Goal: Task Accomplishment & Management: Manage account settings

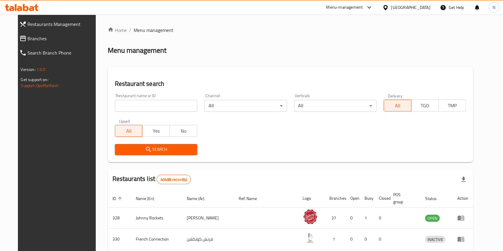
click at [119, 111] on input "search" at bounding box center [156, 106] width 82 height 12
type input "antonia"
click at [134, 150] on span "Search" at bounding box center [156, 149] width 73 height 7
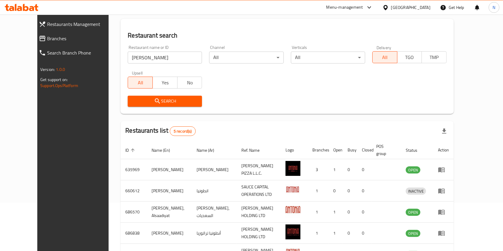
scroll to position [70, 0]
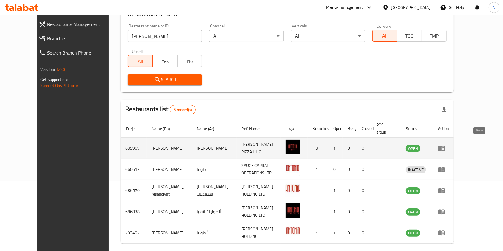
click at [445, 146] on icon "enhanced table" at bounding box center [441, 148] width 7 height 5
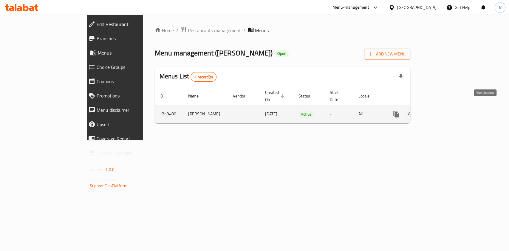
click at [442, 112] on icon "enhanced table" at bounding box center [439, 114] width 5 height 5
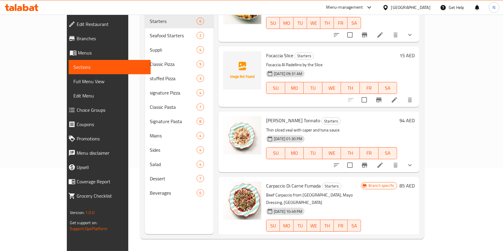
scroll to position [108, 0]
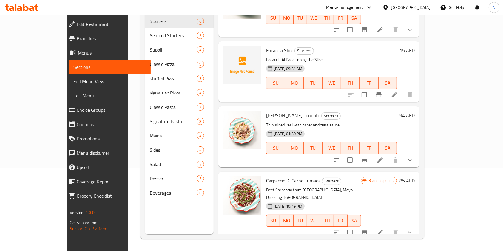
click at [266, 111] on span "Vitello Tonnato" at bounding box center [293, 115] width 54 height 9
copy h6 "Vitello Tonnato"
click at [276, 176] on span "Carpaccio Di Carne Fumada" at bounding box center [293, 180] width 55 height 9
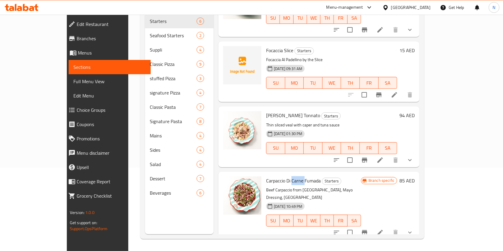
click at [276, 176] on span "Carpaccio Di Carne Fumada" at bounding box center [293, 180] width 55 height 9
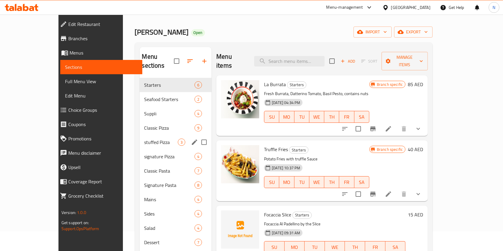
scroll to position [19, 0]
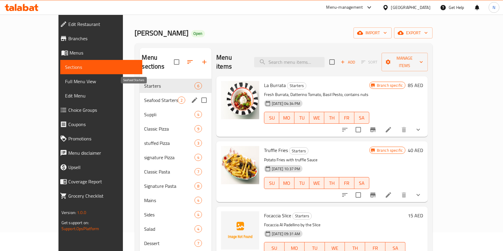
click at [155, 97] on span "Seafood Starters" at bounding box center [161, 100] width 34 height 7
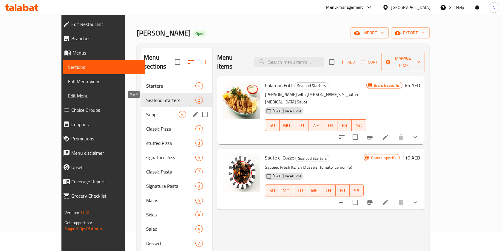
click at [146, 111] on span "Suppli" at bounding box center [162, 114] width 32 height 7
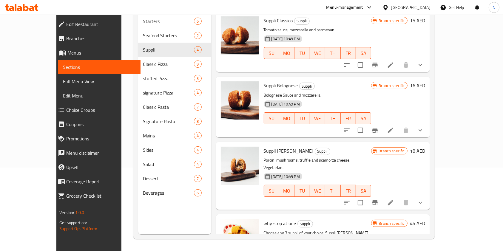
scroll to position [47, 0]
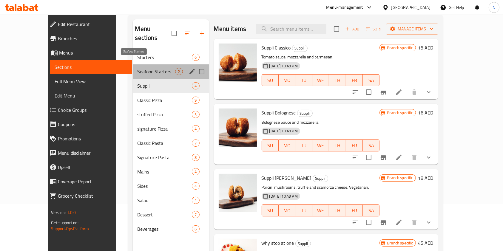
click at [154, 68] on span "Seafood Starters" at bounding box center [157, 71] width 38 height 7
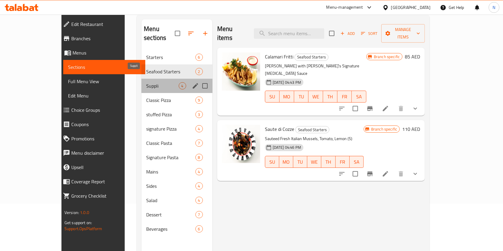
click at [146, 82] on span "Suppli" at bounding box center [162, 85] width 32 height 7
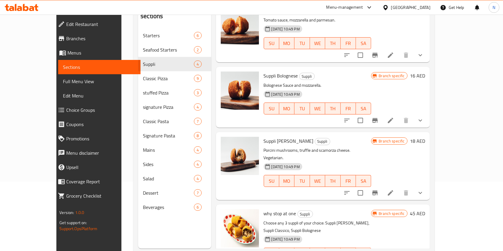
scroll to position [77, 0]
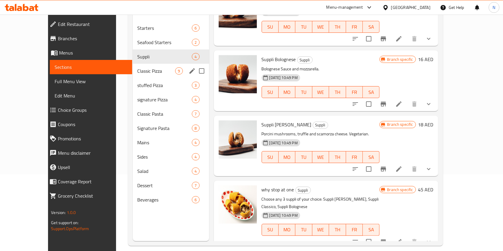
click at [139, 67] on span "Classic Pizza" at bounding box center [157, 70] width 38 height 7
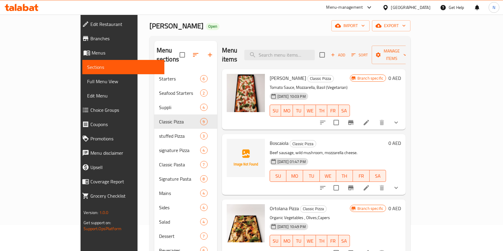
scroll to position [25, 0]
click at [251, 78] on button "delete image" at bounding box center [257, 83] width 12 height 12
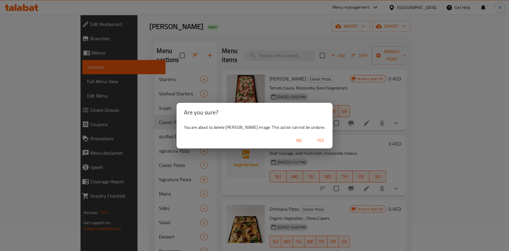
click at [295, 140] on span "No" at bounding box center [299, 140] width 14 height 7
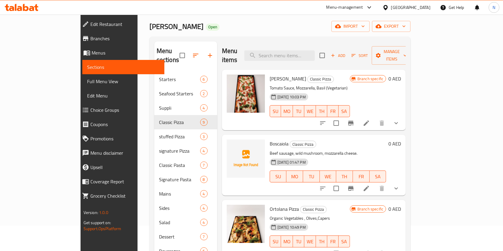
click at [370, 120] on icon at bounding box center [366, 123] width 7 height 7
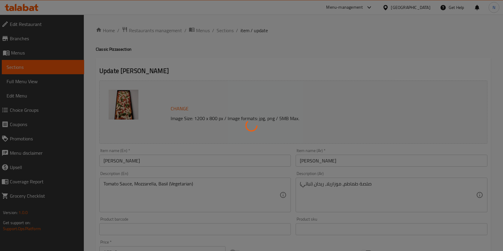
type input "أضف إكسترا توبينجز:"
type input "0"
type input "إختيارك من:-"
type input "0"
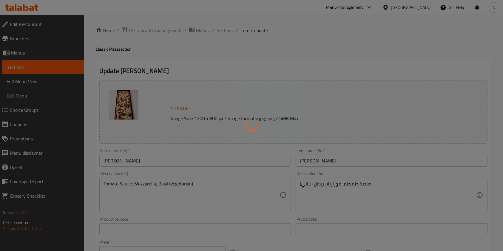
type input "1"
type input "إختيارك من البهار الإضافي:"
type input "0"
type input "اختيارك من الحجم:"
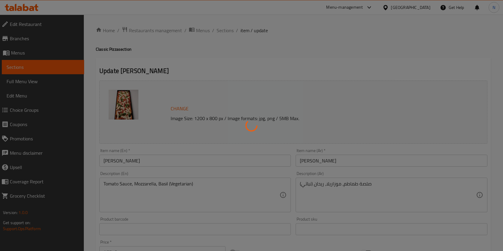
type input "1"
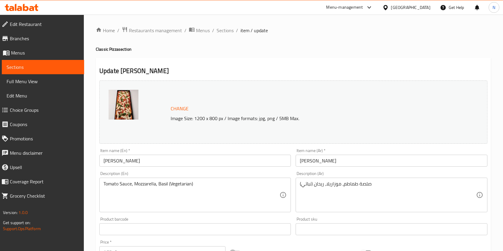
click at [124, 99] on img at bounding box center [124, 105] width 30 height 30
click at [129, 104] on img at bounding box center [124, 105] width 30 height 30
click at [174, 108] on span "Change" at bounding box center [180, 108] width 18 height 9
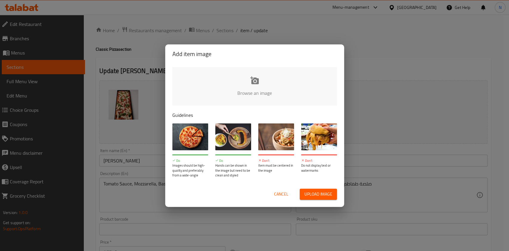
click at [247, 81] on input "file" at bounding box center [457, 95] width 568 height 56
type input "C:\fakepath\MARGHERITA.jpg"
click at [292, 20] on div "Add item image Browse an image Guidelines Do Images should be high-quality and …" at bounding box center [254, 125] width 509 height 251
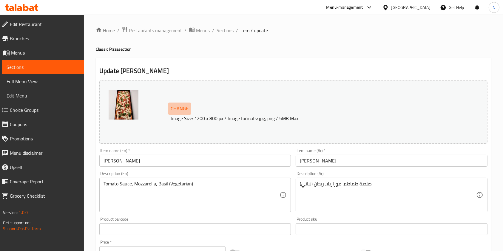
click at [177, 106] on span "Change" at bounding box center [180, 108] width 18 height 9
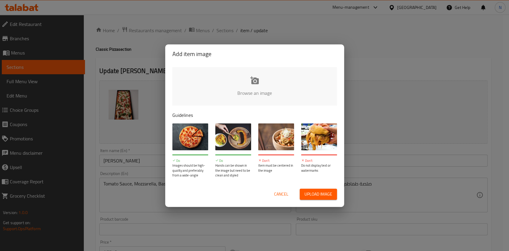
click at [339, 36] on div "Add item image Browse an image Guidelines Do Images should be high-quality and …" at bounding box center [254, 125] width 509 height 251
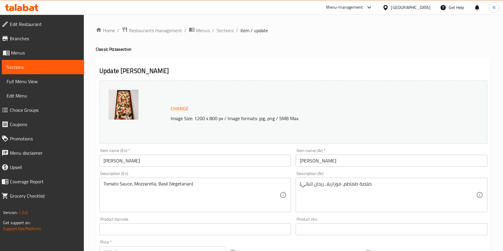
click at [179, 110] on span "Change" at bounding box center [180, 108] width 18 height 9
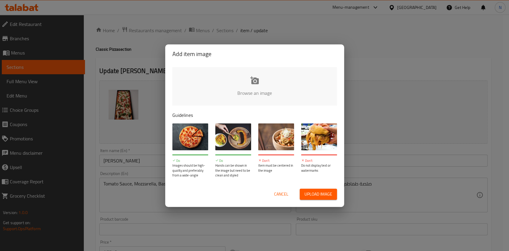
click at [265, 78] on input "file" at bounding box center [457, 95] width 568 height 56
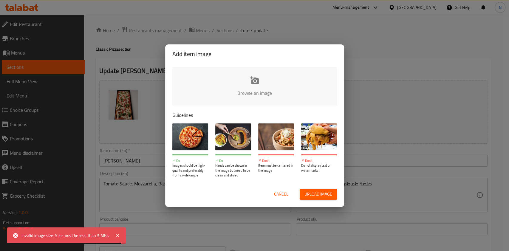
click at [256, 89] on input "file" at bounding box center [457, 95] width 568 height 56
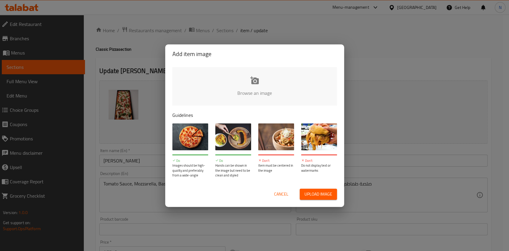
type input "C:\fakepath\MARGHERITA (2).jpg"
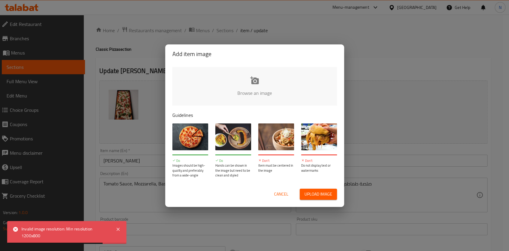
click at [254, 82] on input "file" at bounding box center [457, 95] width 568 height 56
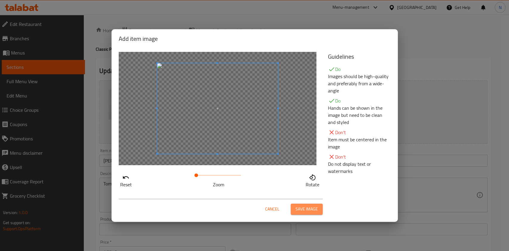
click at [311, 211] on span "Save image" at bounding box center [307, 209] width 22 height 7
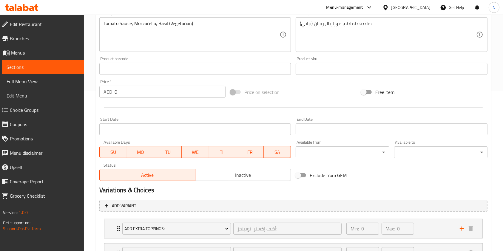
scroll to position [262, 0]
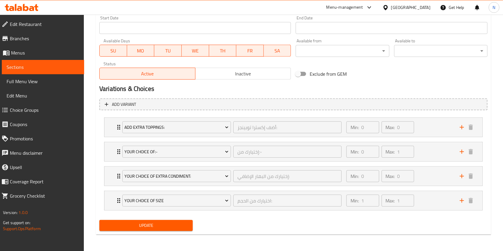
click at [167, 225] on span "Update" at bounding box center [146, 225] width 84 height 7
click at [150, 227] on span "Update" at bounding box center [146, 225] width 84 height 7
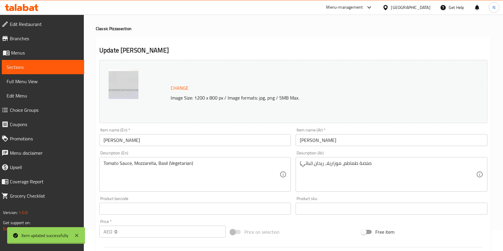
scroll to position [0, 0]
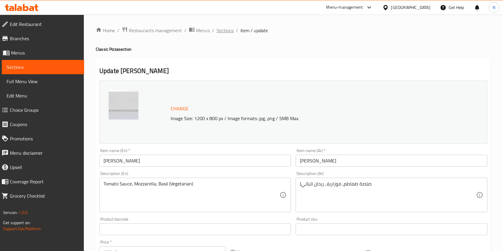
click at [228, 30] on span "Sections" at bounding box center [225, 30] width 17 height 7
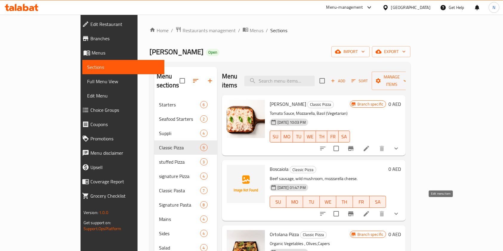
click at [370, 210] on icon at bounding box center [366, 213] width 7 height 7
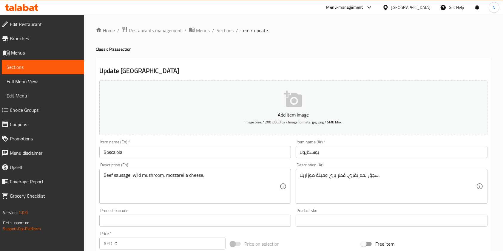
click at [299, 103] on icon "button" at bounding box center [293, 99] width 18 height 17
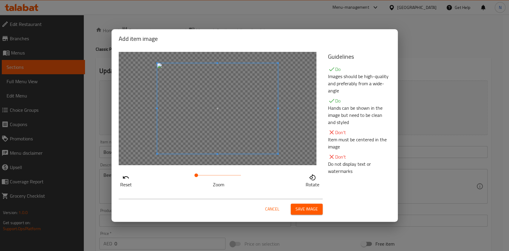
click at [306, 212] on span "Save image" at bounding box center [307, 209] width 22 height 7
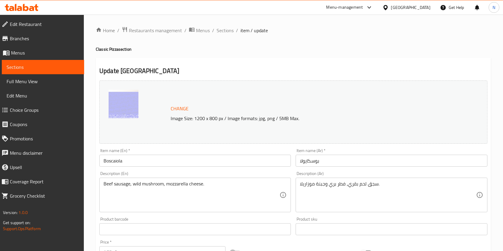
scroll to position [192, 0]
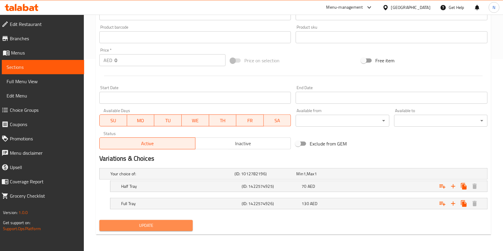
click at [152, 227] on span "Update" at bounding box center [146, 225] width 84 height 7
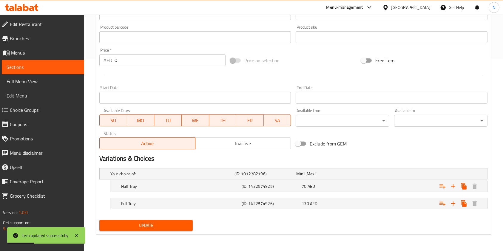
scroll to position [0, 0]
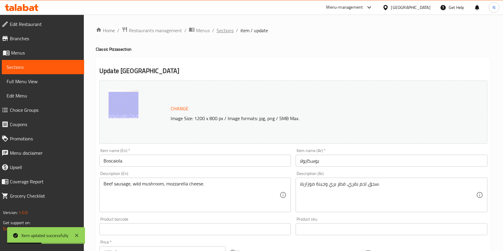
click at [224, 32] on span "Sections" at bounding box center [225, 30] width 17 height 7
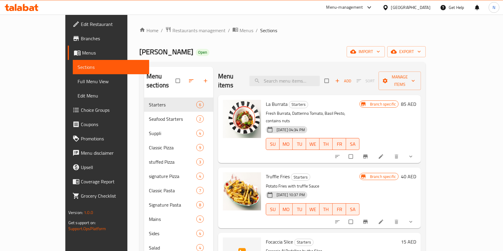
click at [73, 62] on link "Sections" at bounding box center [111, 67] width 77 height 14
click at [240, 33] on span "Menus" at bounding box center [247, 30] width 14 height 7
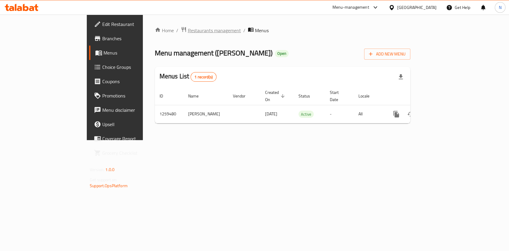
click at [188, 29] on span "Restaurants management" at bounding box center [214, 30] width 53 height 7
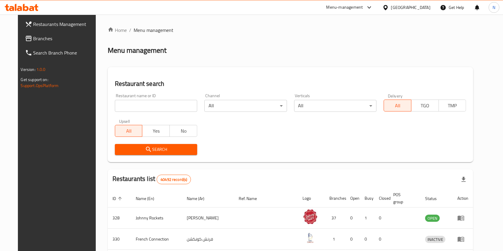
click at [21, 10] on icon at bounding box center [19, 8] width 5 height 5
click at [161, 104] on input "search" at bounding box center [156, 106] width 82 height 12
type input "[PERSON_NAME]"
click at [179, 149] on span "Search" at bounding box center [156, 149] width 73 height 7
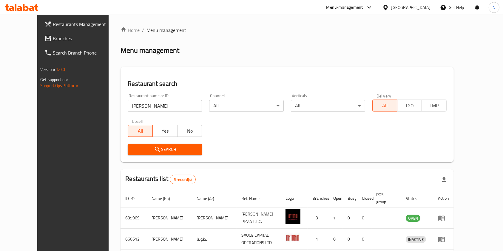
scroll to position [87, 0]
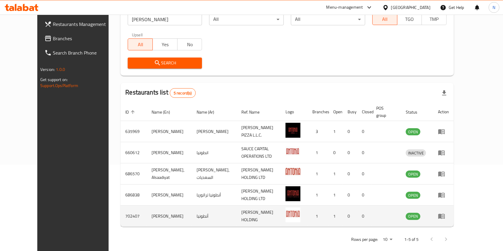
click at [454, 207] on td "enhanced table" at bounding box center [443, 216] width 21 height 21
click at [445, 214] on icon "enhanced table" at bounding box center [441, 216] width 7 height 5
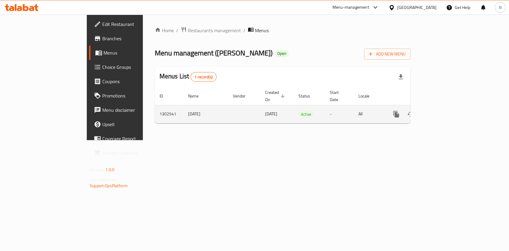
click at [354, 110] on td "-" at bounding box center [339, 114] width 29 height 18
click at [443, 111] on icon "enhanced table" at bounding box center [439, 114] width 7 height 7
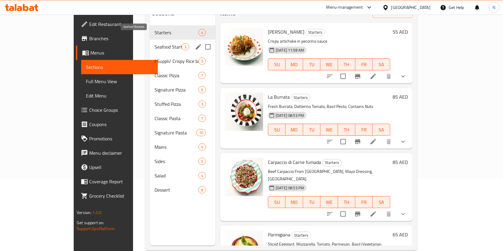
click at [155, 43] on span "Seafood Starters" at bounding box center [168, 46] width 27 height 7
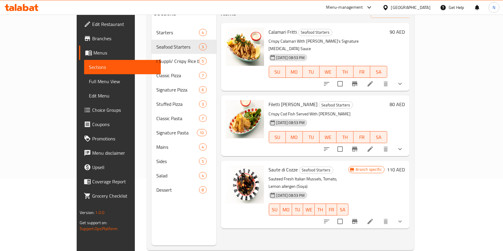
scroll to position [51, 0]
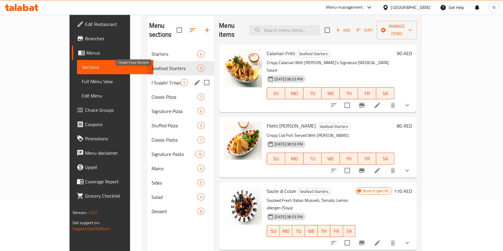
click at [152, 79] on span "I Suppli/ Crispy Rice balls" at bounding box center [166, 82] width 29 height 7
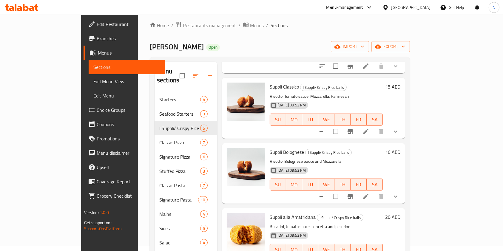
scroll to position [90, 0]
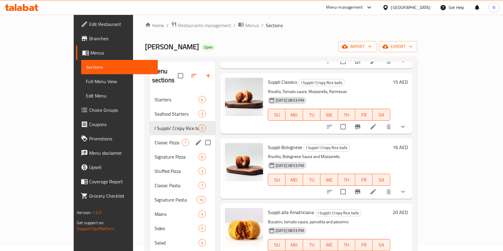
click at [150, 138] on div "Classic Pizza 7" at bounding box center [183, 142] width 66 height 14
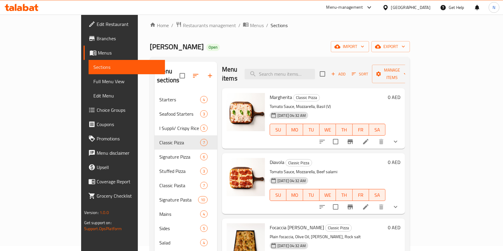
scroll to position [0, 0]
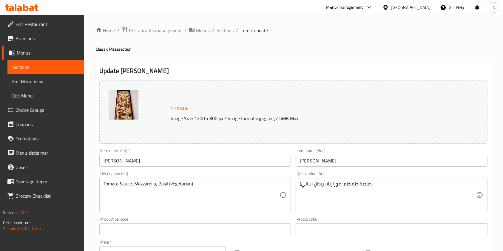
click at [28, 7] on icon at bounding box center [26, 7] width 6 height 7
click at [36, 5] on icon at bounding box center [36, 7] width 4 height 7
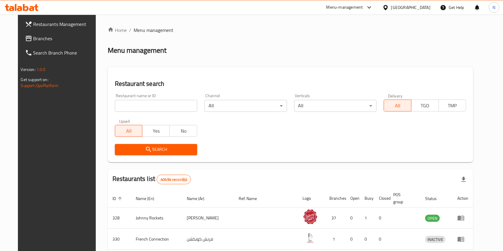
click at [170, 106] on input "search" at bounding box center [156, 106] width 82 height 12
type input "[PERSON_NAME]"
click button "Search" at bounding box center [156, 149] width 82 height 11
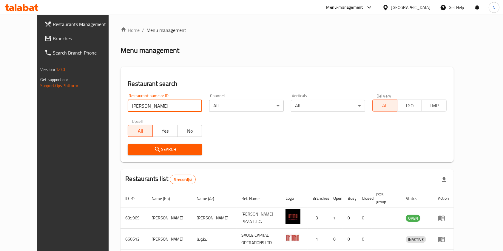
click at [141, 153] on span "Search" at bounding box center [165, 149] width 65 height 7
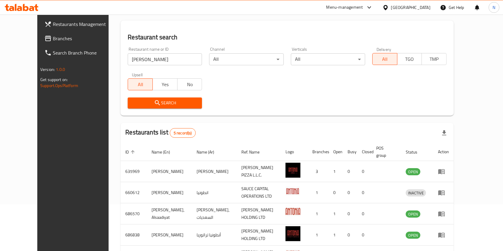
scroll to position [87, 0]
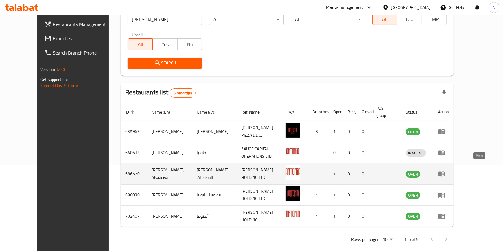
click at [445, 172] on icon "enhanced table" at bounding box center [441, 174] width 7 height 5
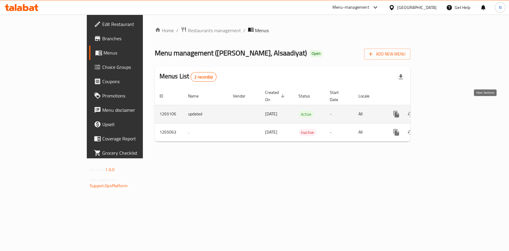
click at [442, 112] on icon "enhanced table" at bounding box center [439, 114] width 5 height 5
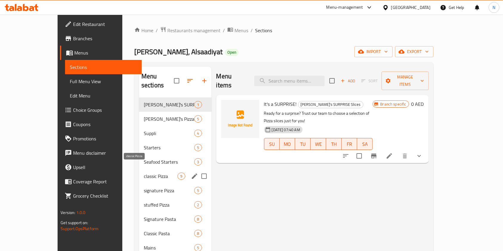
click at [144, 173] on span "classic Pizza" at bounding box center [161, 176] width 34 height 7
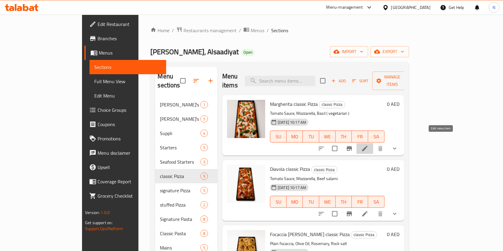
click at [369, 145] on icon at bounding box center [364, 148] width 7 height 7
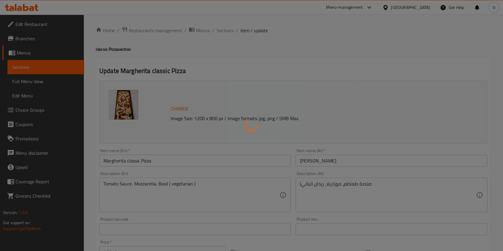
type input "الإضافات:"
type input "0"
type input "إختيارك من:"
type input "1"
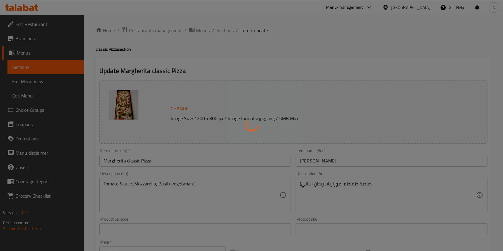
type input "1"
type input "زيتون"
type input "0"
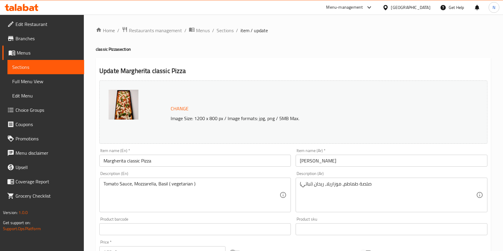
click at [176, 110] on span "Change" at bounding box center [180, 108] width 18 height 9
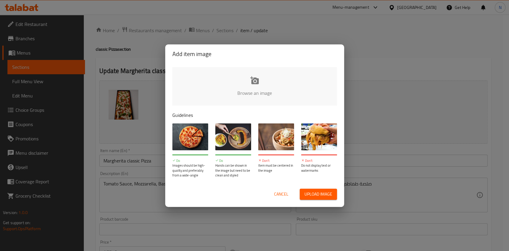
click at [254, 88] on input "file" at bounding box center [457, 95] width 568 height 56
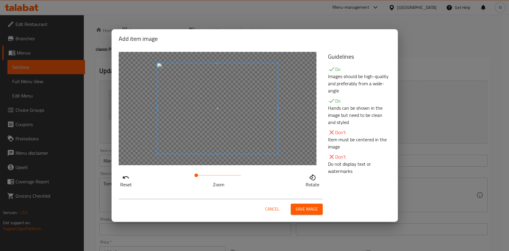
click at [299, 209] on span "Save image" at bounding box center [307, 209] width 22 height 7
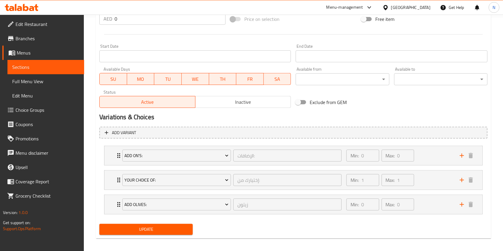
scroll to position [238, 0]
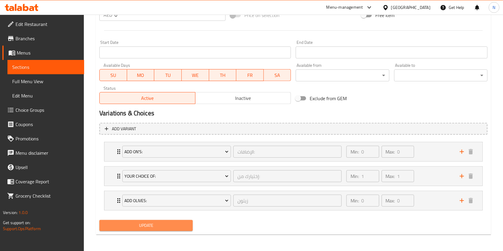
click at [155, 228] on span "Update" at bounding box center [146, 225] width 84 height 7
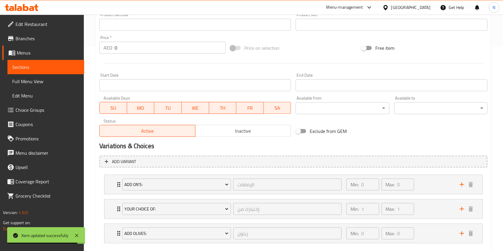
scroll to position [0, 0]
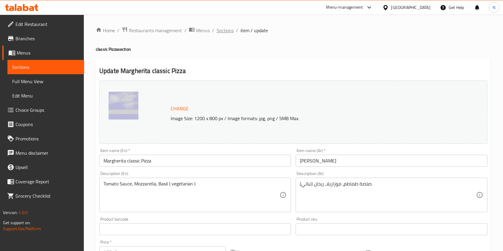
click at [227, 30] on span "Sections" at bounding box center [225, 30] width 17 height 7
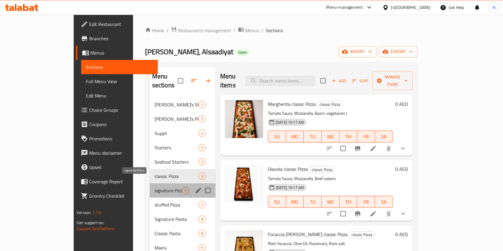
click at [155, 187] on span "signature Pizza" at bounding box center [168, 190] width 27 height 7
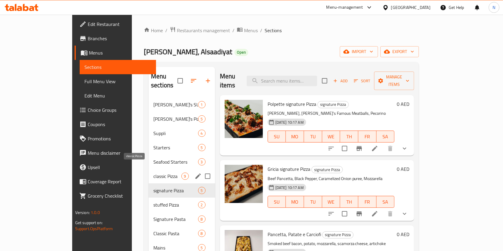
click at [153, 173] on span "classic Pizza" at bounding box center [167, 176] width 28 height 7
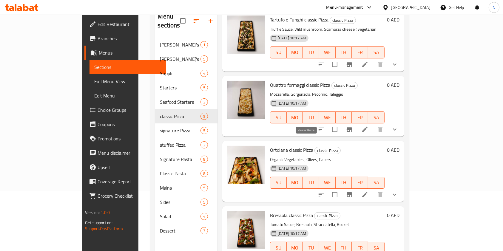
scroll to position [61, 0]
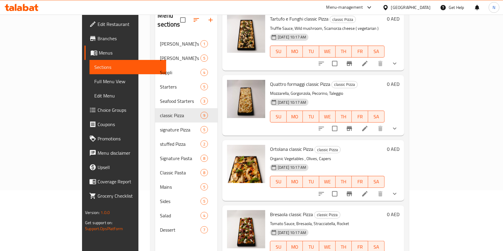
click at [373, 189] on li at bounding box center [365, 194] width 17 height 11
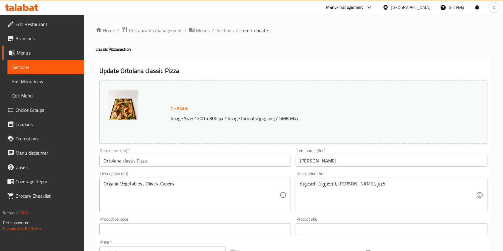
click at [181, 109] on span "Change" at bounding box center [180, 108] width 18 height 9
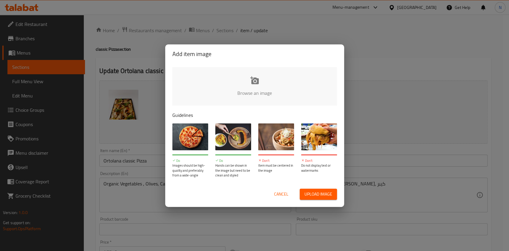
click at [255, 85] on input "file" at bounding box center [457, 95] width 568 height 56
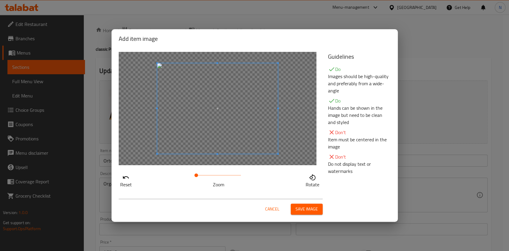
click at [309, 214] on button "Save image" at bounding box center [307, 209] width 32 height 11
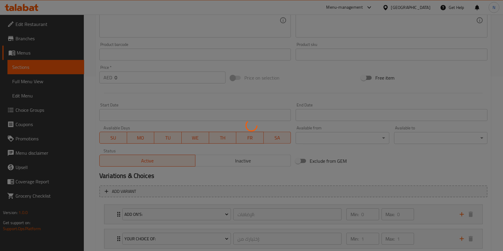
scroll to position [213, 0]
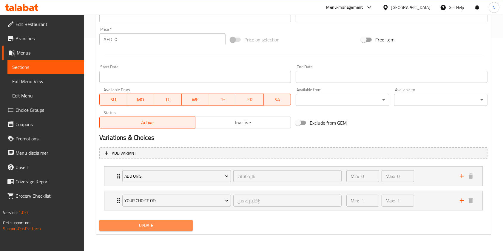
click at [145, 225] on span "Update" at bounding box center [146, 225] width 84 height 7
click at [152, 227] on span "Update" at bounding box center [146, 225] width 84 height 7
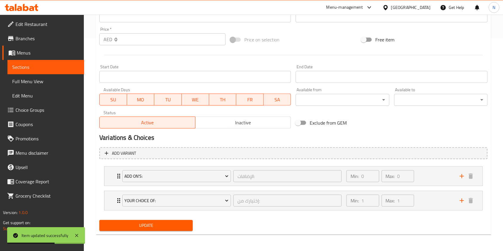
click at [155, 229] on span "Update" at bounding box center [146, 225] width 84 height 7
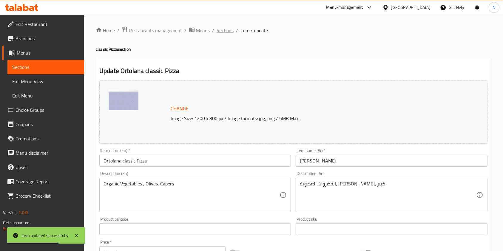
click at [225, 32] on span "Sections" at bounding box center [225, 30] width 17 height 7
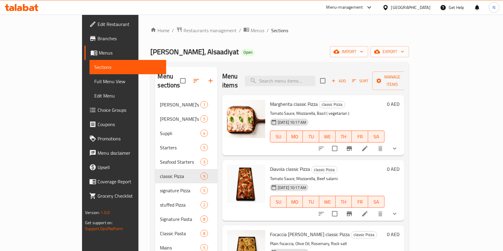
scroll to position [350, 0]
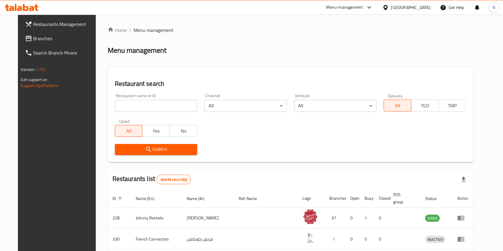
click at [167, 101] on input "search" at bounding box center [156, 106] width 82 height 12
type input "[PERSON_NAME]"
click at [170, 151] on span "Search" at bounding box center [156, 149] width 73 height 7
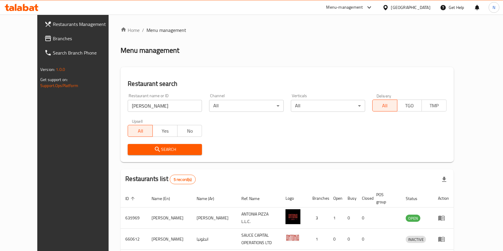
scroll to position [87, 0]
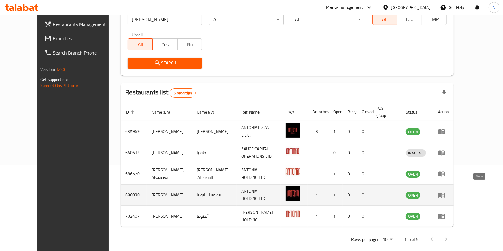
click at [445, 192] on icon "enhanced table" at bounding box center [441, 195] width 7 height 7
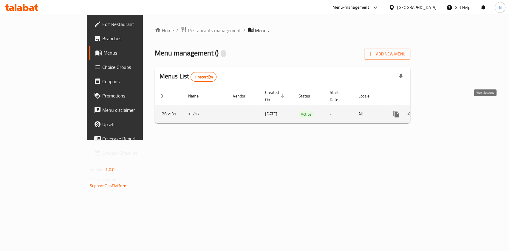
click at [443, 111] on icon "enhanced table" at bounding box center [439, 114] width 7 height 7
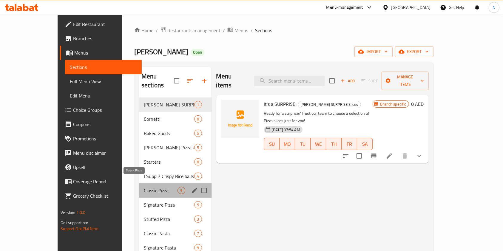
click at [144, 187] on span "Classic Pizza" at bounding box center [161, 190] width 34 height 7
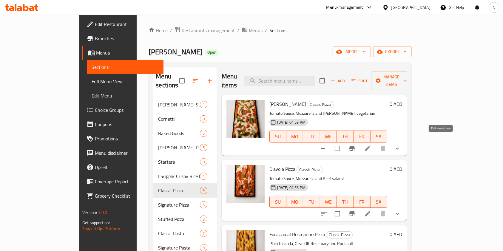
click at [370, 146] on icon at bounding box center [367, 148] width 5 height 5
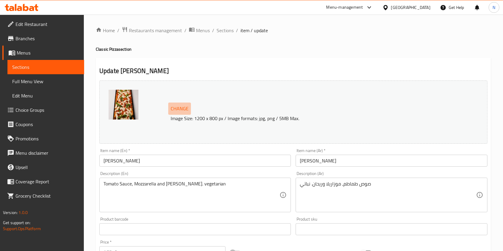
click at [177, 107] on span "Change" at bounding box center [180, 108] width 18 height 9
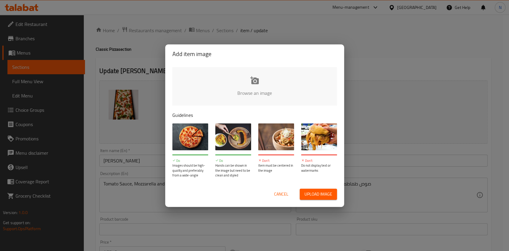
click at [255, 89] on input "file" at bounding box center [457, 95] width 568 height 56
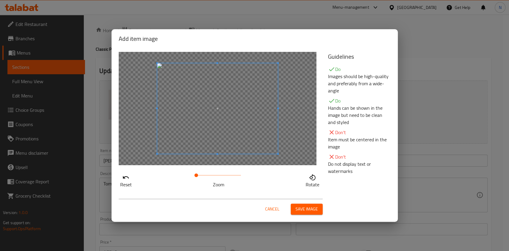
click at [308, 206] on span "Save image" at bounding box center [307, 209] width 22 height 7
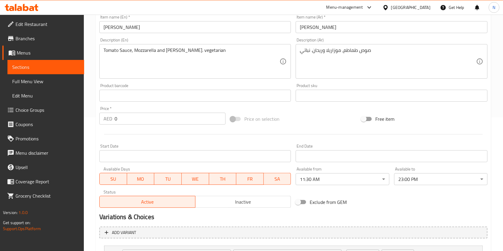
scroll to position [335, 0]
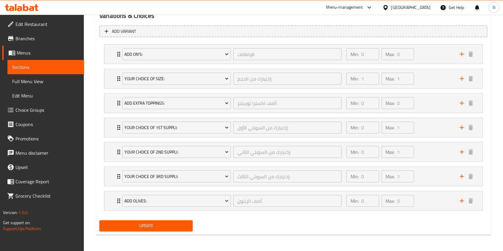
click at [172, 224] on span "Update" at bounding box center [146, 225] width 84 height 7
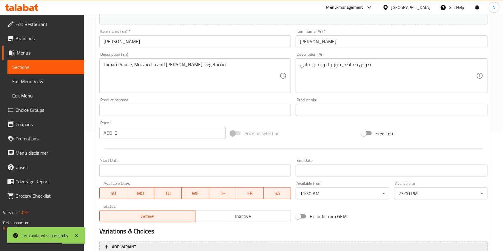
scroll to position [0, 0]
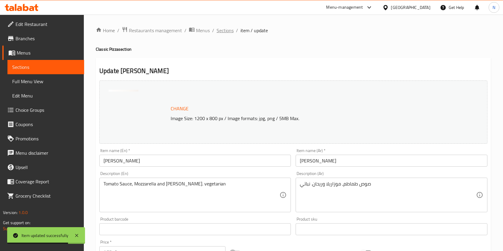
click at [218, 31] on span "Sections" at bounding box center [225, 30] width 17 height 7
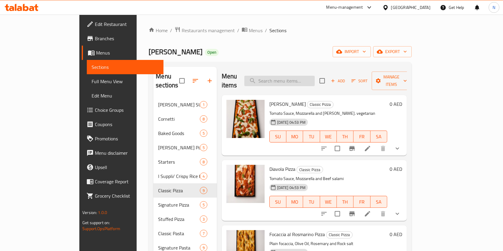
click at [282, 76] on input "search" at bounding box center [279, 81] width 70 height 10
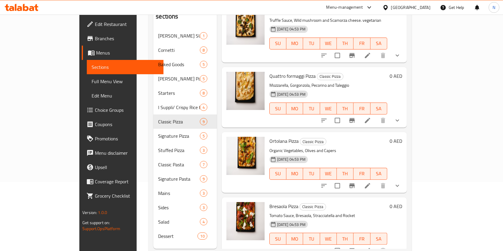
scroll to position [70, 0]
click at [370, 183] on icon at bounding box center [367, 185] width 5 height 5
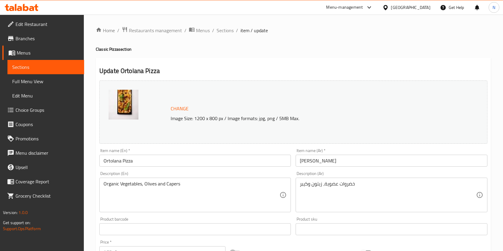
click at [181, 109] on span "Change" at bounding box center [180, 108] width 18 height 9
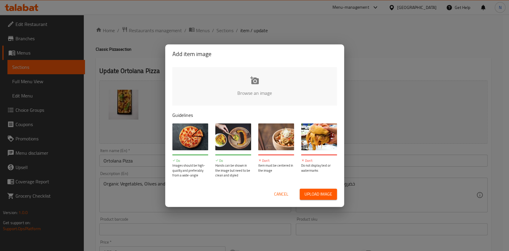
click at [266, 83] on input "file" at bounding box center [457, 95] width 568 height 56
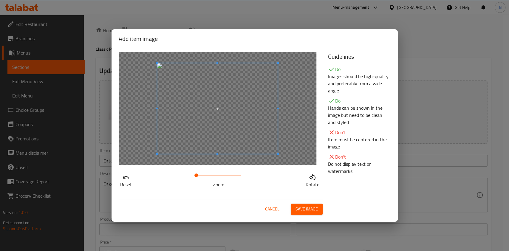
click at [301, 209] on span "Save image" at bounding box center [307, 209] width 22 height 7
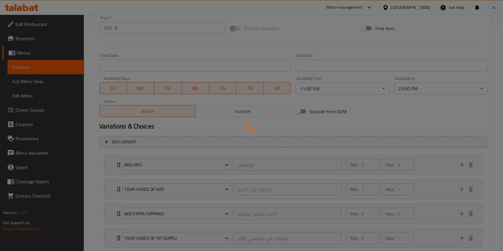
scroll to position [335, 0]
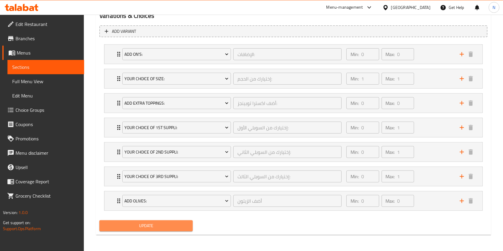
click at [164, 225] on span "Update" at bounding box center [146, 225] width 84 height 7
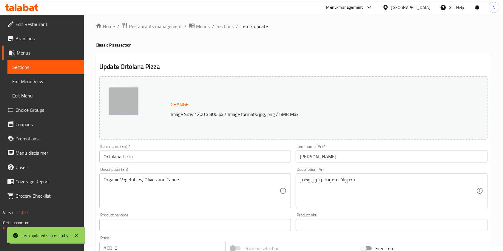
scroll to position [0, 0]
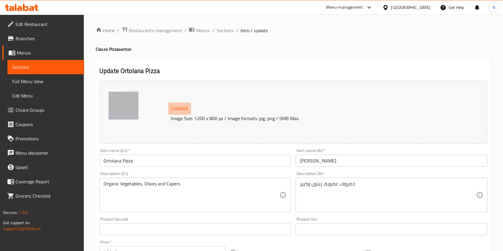
click at [185, 109] on span "Change" at bounding box center [180, 108] width 18 height 9
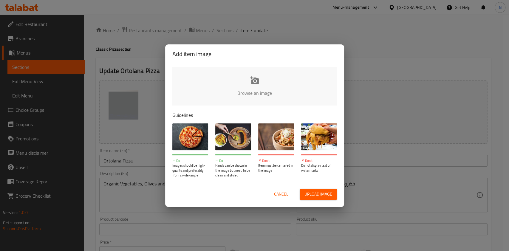
click at [246, 93] on input "file" at bounding box center [457, 95] width 568 height 56
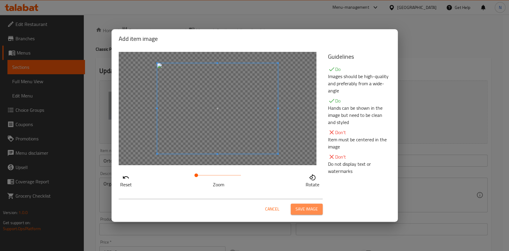
click at [313, 211] on span "Save image" at bounding box center [307, 209] width 22 height 7
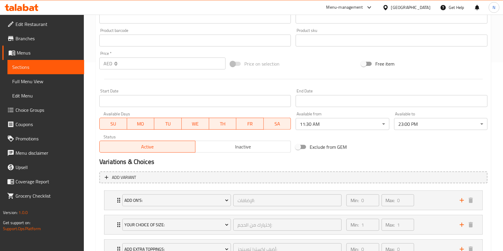
scroll to position [335, 0]
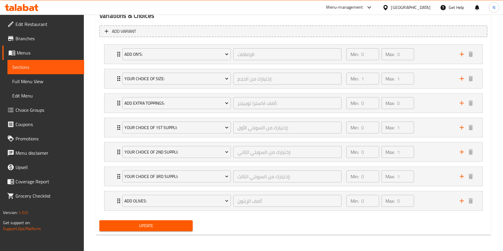
click at [163, 231] on div "Update" at bounding box center [146, 226] width 98 height 16
click at [163, 228] on span "Update" at bounding box center [146, 225] width 84 height 7
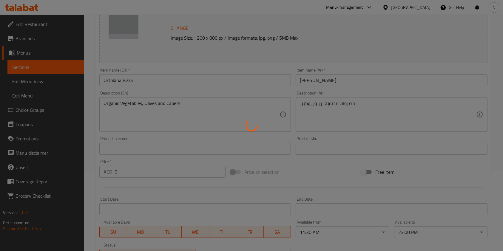
scroll to position [0, 0]
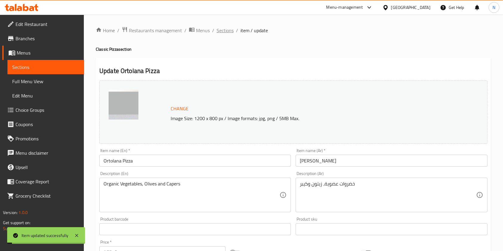
click at [227, 31] on span "Sections" at bounding box center [225, 30] width 17 height 7
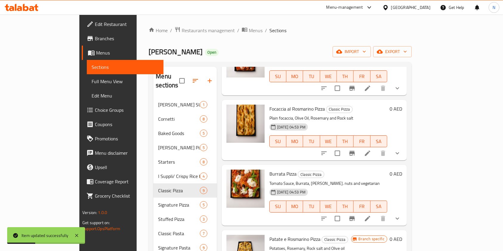
scroll to position [350, 0]
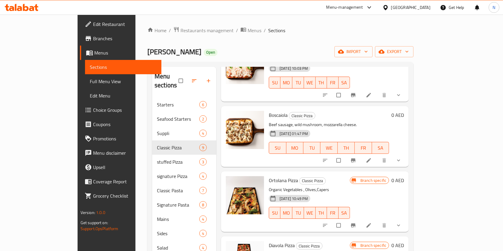
scroll to position [55, 0]
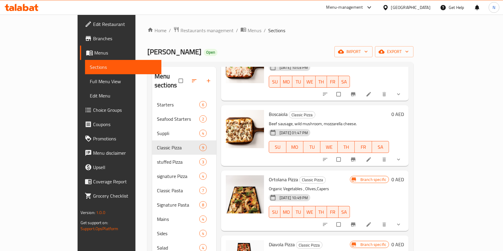
click at [269, 175] on span "Ortolana Pizza" at bounding box center [283, 179] width 29 height 9
copy span "Ortolana"
click at [371, 223] on icon at bounding box center [369, 225] width 4 height 4
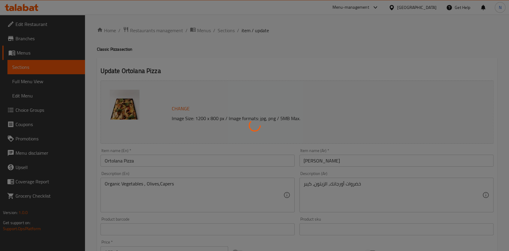
type input "إختيارك من الحجم:"
type input "1"
type input "أضف إكسترا توبينجز:"
type input "0"
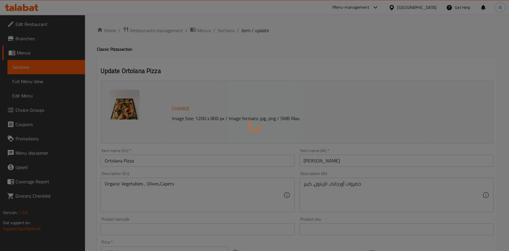
type input "0"
type input "إختيارك من:-"
type input "0"
type input "1"
type input "إختيارك من البهار الإضافي:"
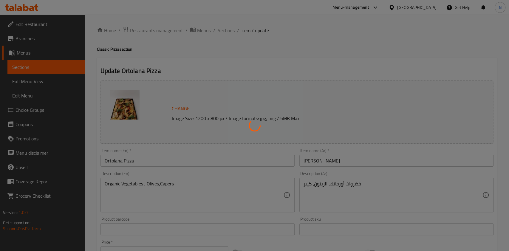
type input "0"
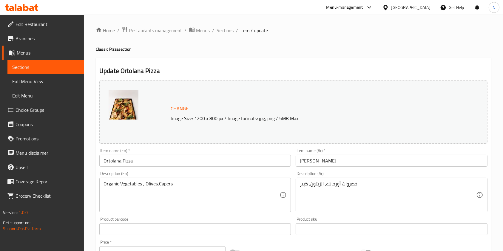
click at [181, 109] on span "Change" at bounding box center [180, 108] width 18 height 9
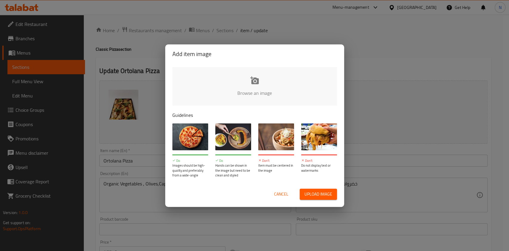
click at [259, 90] on input "file" at bounding box center [457, 95] width 568 height 56
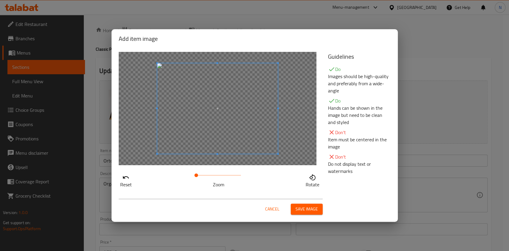
click at [307, 208] on span "Save image" at bounding box center [307, 209] width 22 height 7
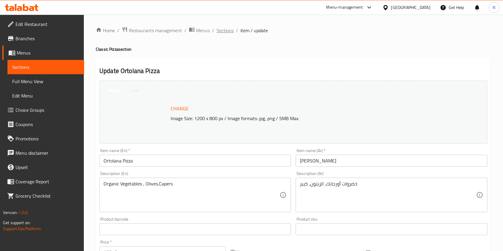
click at [223, 30] on span "Sections" at bounding box center [225, 30] width 17 height 7
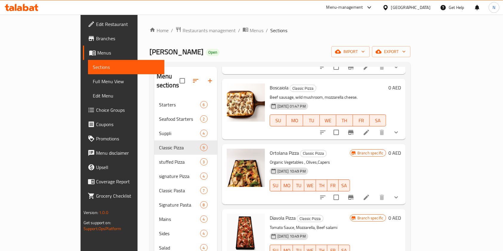
scroll to position [82, 0]
click at [370, 194] on icon at bounding box center [366, 197] width 7 height 7
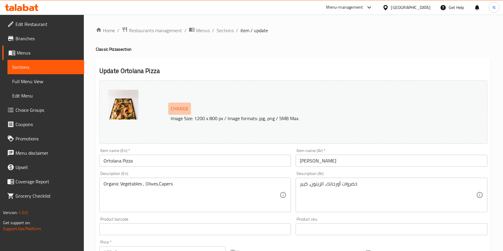
click at [185, 110] on span "Change" at bounding box center [180, 108] width 18 height 9
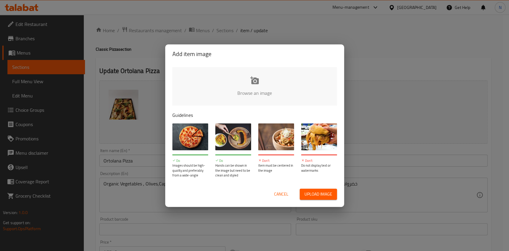
click at [247, 81] on input "file" at bounding box center [457, 95] width 568 height 56
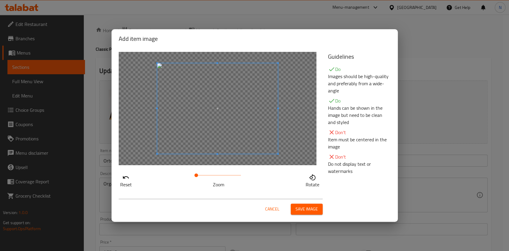
click at [311, 210] on span "Save image" at bounding box center [307, 209] width 22 height 7
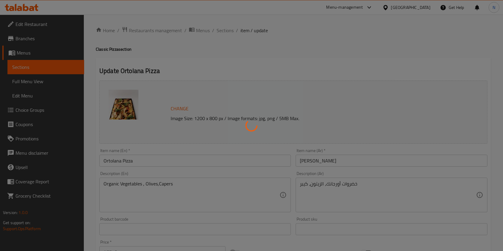
scroll to position [262, 0]
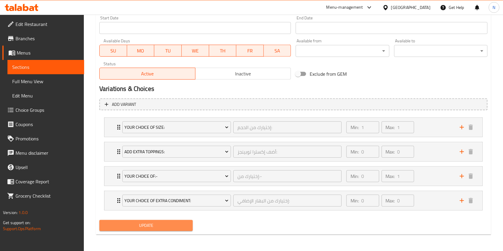
click at [172, 228] on span "Update" at bounding box center [146, 225] width 84 height 7
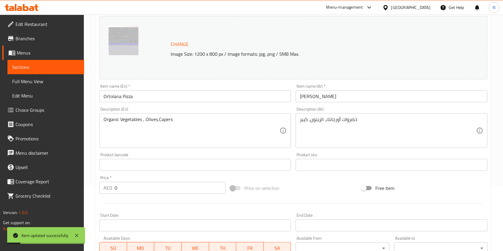
scroll to position [0, 0]
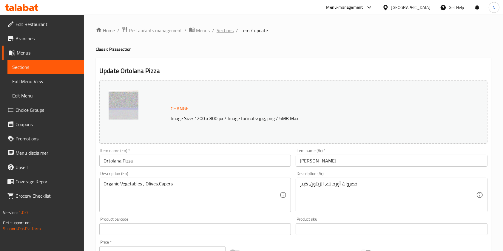
click at [223, 32] on span "Sections" at bounding box center [225, 30] width 17 height 7
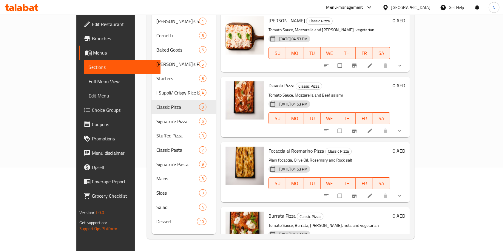
click at [373, 128] on icon at bounding box center [370, 131] width 6 height 6
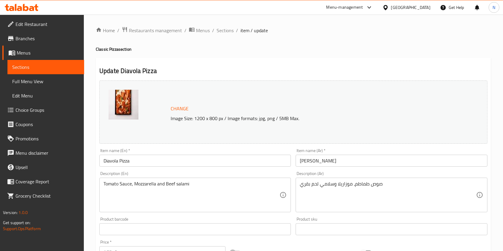
click at [183, 111] on span "Change" at bounding box center [180, 108] width 18 height 9
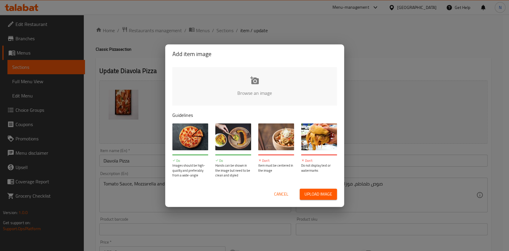
click at [250, 80] on input "file" at bounding box center [457, 95] width 568 height 56
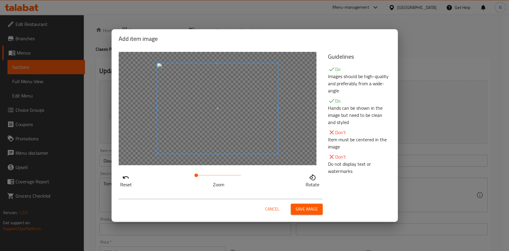
click at [315, 210] on span "Save image" at bounding box center [307, 209] width 22 height 7
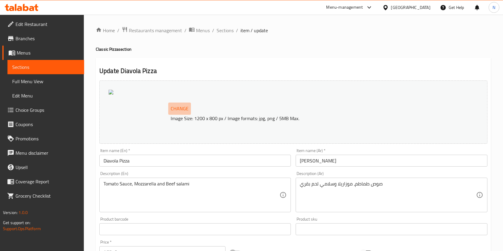
click at [186, 110] on span "Change" at bounding box center [180, 108] width 18 height 9
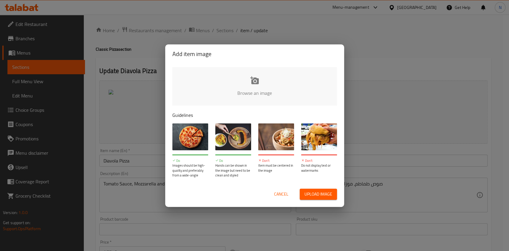
click at [250, 80] on input "file" at bounding box center [457, 95] width 568 height 56
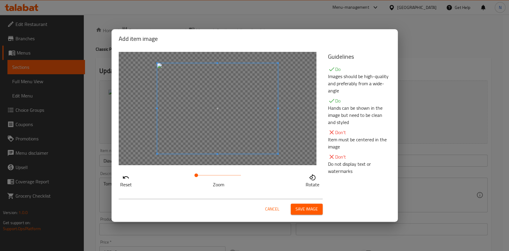
click at [308, 209] on span "Save image" at bounding box center [307, 209] width 22 height 7
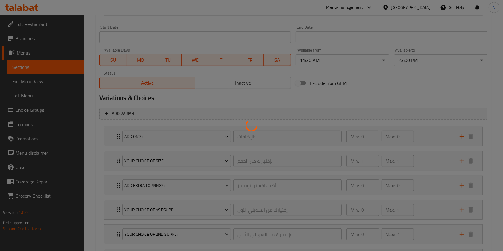
scroll to position [335, 0]
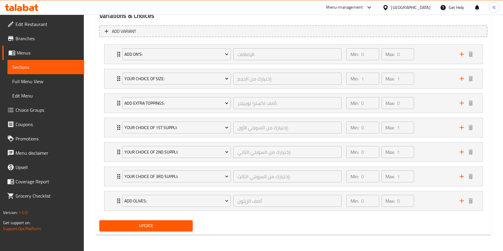
click at [156, 228] on span "Update" at bounding box center [146, 225] width 84 height 7
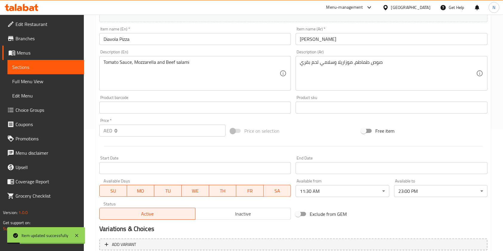
scroll to position [0, 0]
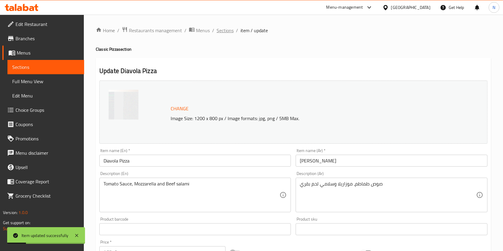
click at [227, 28] on span "Sections" at bounding box center [225, 30] width 17 height 7
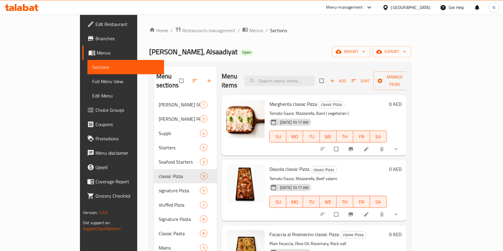
click at [369, 212] on icon at bounding box center [367, 215] width 6 height 6
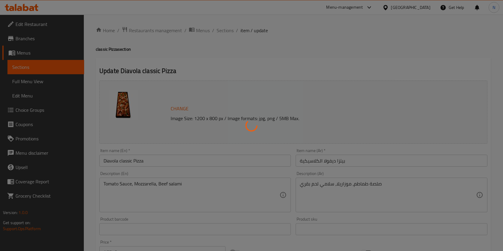
type input "الإضافات:"
type input "0"
type input "7"
type input "إختيارك من:"
type input "1"
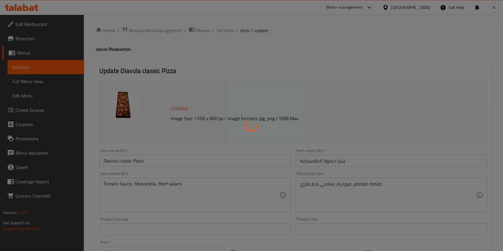
type input "1"
type input "زيتون"
type input "0"
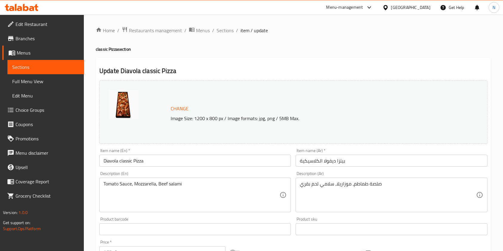
click at [173, 108] on span "Change" at bounding box center [180, 108] width 18 height 9
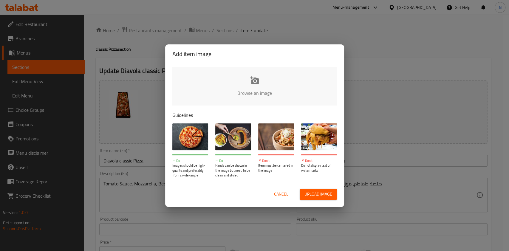
click at [252, 81] on input "file" at bounding box center [457, 95] width 568 height 56
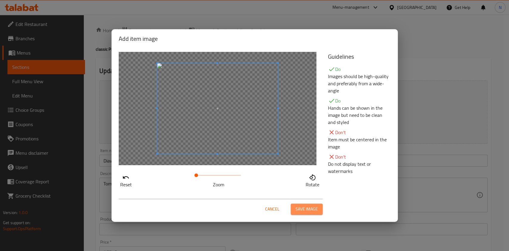
click at [316, 208] on span "Save image" at bounding box center [307, 209] width 22 height 7
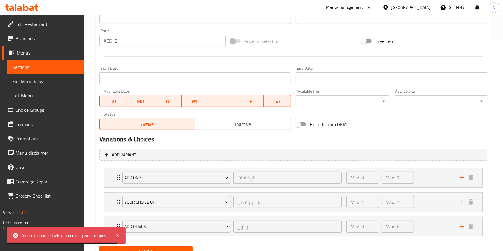
scroll to position [238, 0]
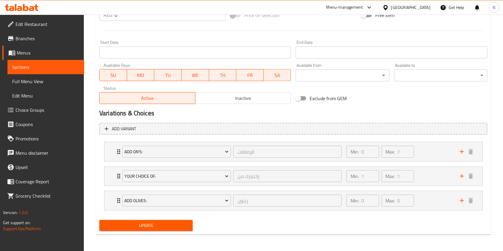
click at [156, 229] on button "Update" at bounding box center [145, 225] width 93 height 11
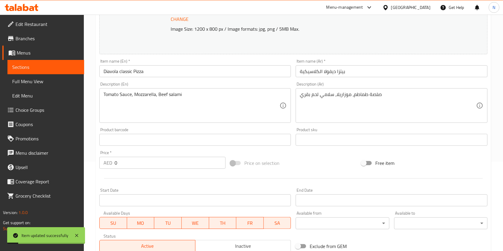
scroll to position [0, 0]
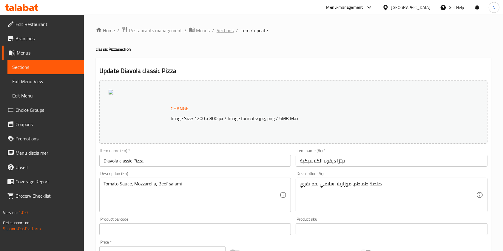
click at [226, 27] on span "Sections" at bounding box center [225, 30] width 17 height 7
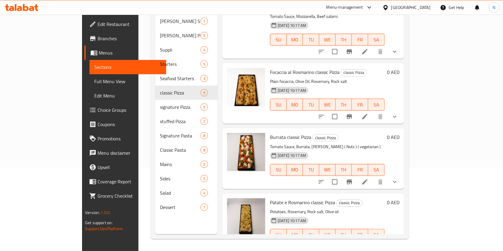
scroll to position [83, 0]
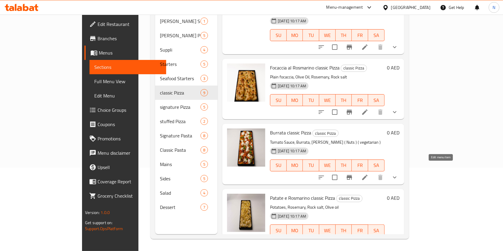
click at [369, 174] on icon at bounding box center [364, 177] width 7 height 7
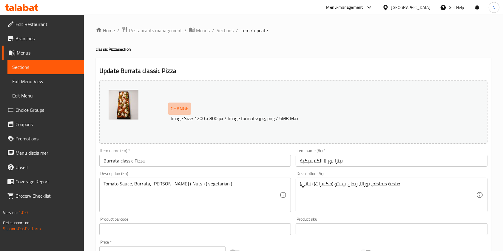
click at [184, 108] on span "Change" at bounding box center [180, 108] width 18 height 9
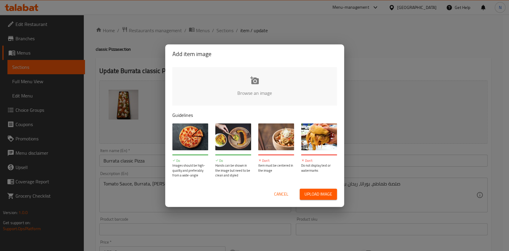
click at [246, 85] on input "file" at bounding box center [457, 95] width 568 height 56
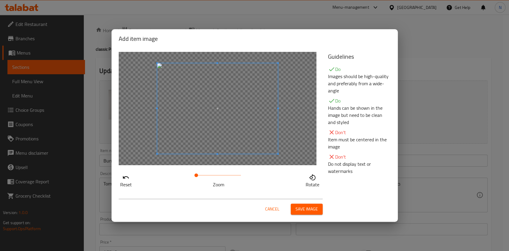
click at [305, 209] on span "Save image" at bounding box center [307, 209] width 22 height 7
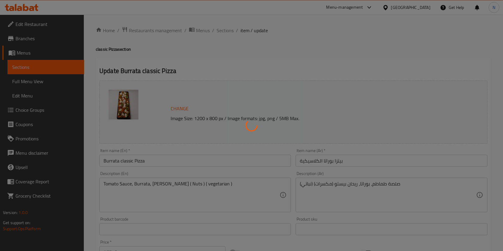
scroll to position [238, 0]
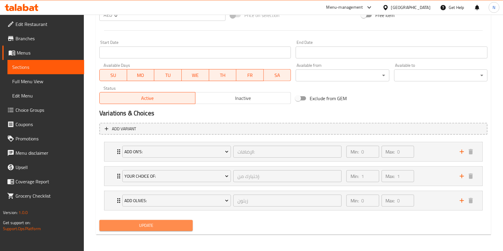
click at [150, 222] on span "Update" at bounding box center [146, 225] width 84 height 7
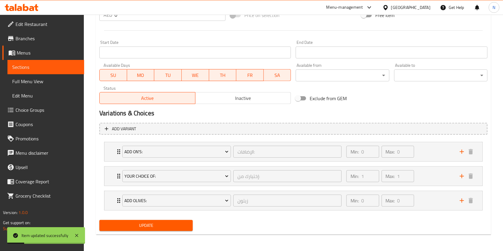
scroll to position [0, 0]
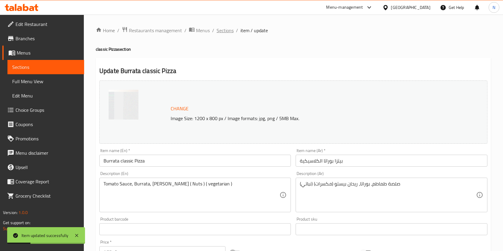
click at [224, 30] on span "Sections" at bounding box center [225, 30] width 17 height 7
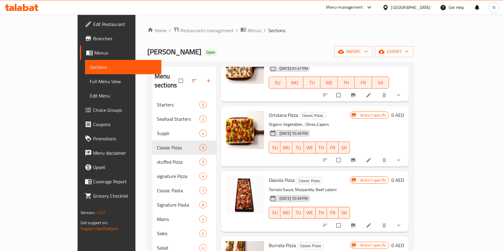
scroll to position [150, 0]
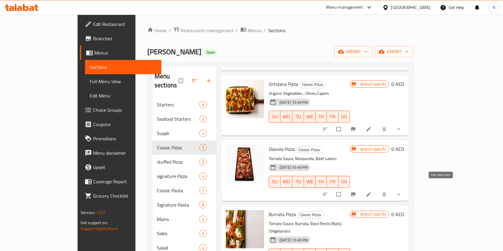
click at [372, 192] on icon at bounding box center [369, 195] width 6 height 6
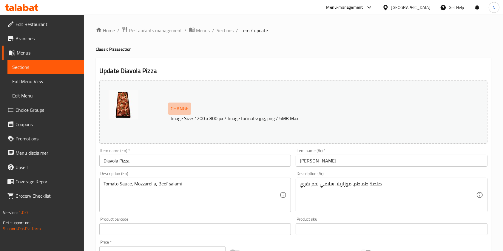
click at [182, 106] on span "Change" at bounding box center [180, 108] width 18 height 9
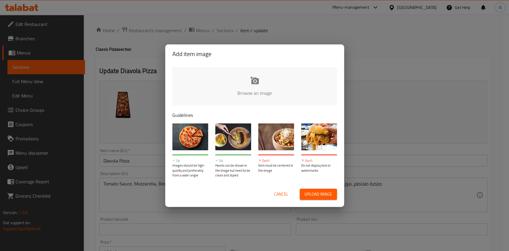
click at [256, 90] on input "file" at bounding box center [457, 95] width 568 height 56
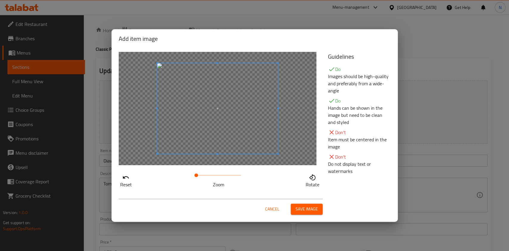
click at [316, 210] on span "Save image" at bounding box center [307, 209] width 22 height 7
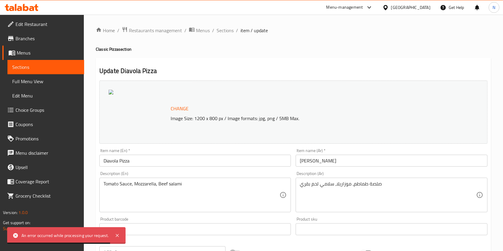
click at [171, 109] on span "Change" at bounding box center [180, 108] width 18 height 9
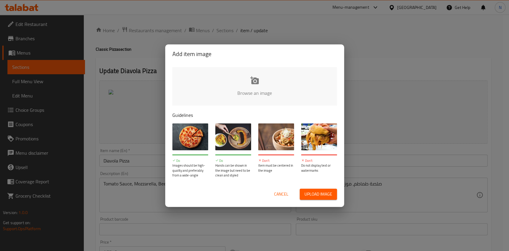
click at [238, 87] on input "file" at bounding box center [457, 95] width 568 height 56
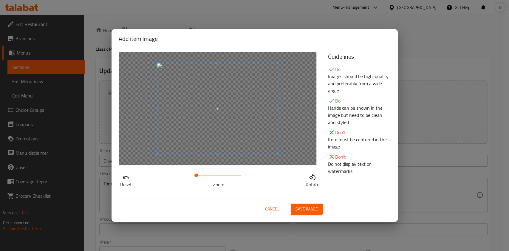
click at [315, 211] on span "Save image" at bounding box center [307, 209] width 22 height 7
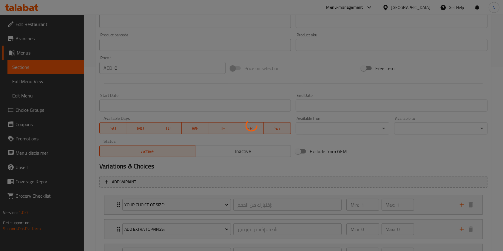
scroll to position [262, 0]
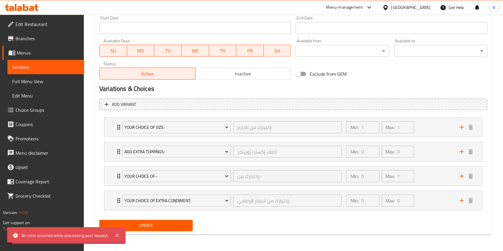
click at [177, 226] on span "Update" at bounding box center [146, 225] width 84 height 7
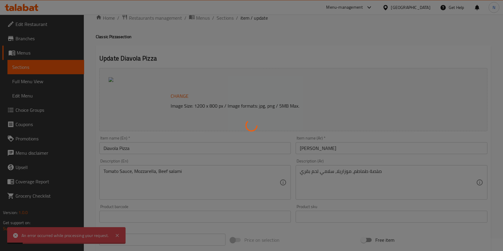
scroll to position [0, 0]
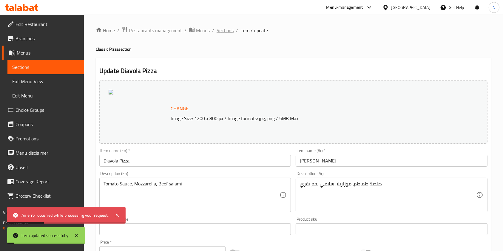
click at [224, 28] on span "Sections" at bounding box center [225, 30] width 17 height 7
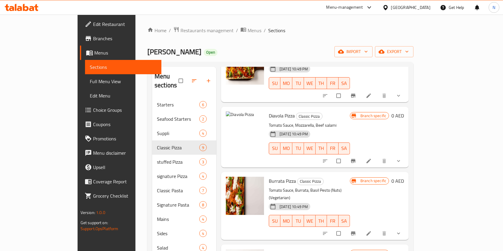
scroll to position [156, 0]
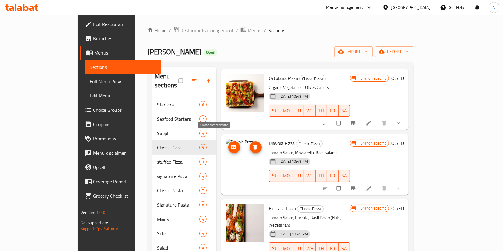
click at [231, 145] on icon "upload picture" at bounding box center [233, 147] width 5 height 4
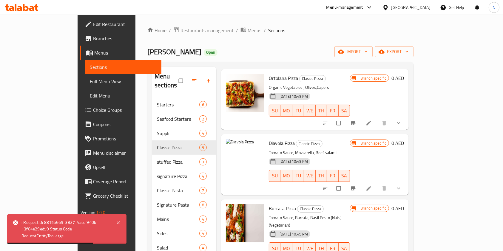
click at [406, 182] on div at bounding box center [363, 188] width 88 height 13
click at [378, 184] on li at bounding box center [369, 189] width 17 height 10
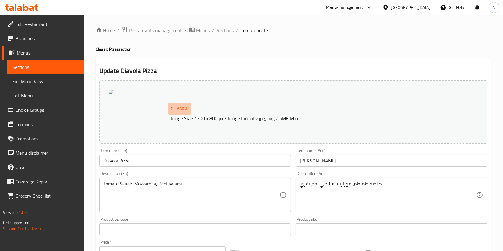
click at [175, 107] on span "Change" at bounding box center [180, 108] width 18 height 9
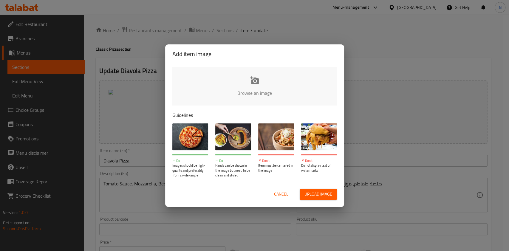
click at [260, 73] on input "file" at bounding box center [457, 95] width 568 height 56
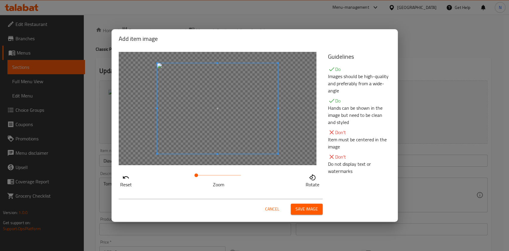
click at [309, 207] on span "Save image" at bounding box center [307, 209] width 22 height 7
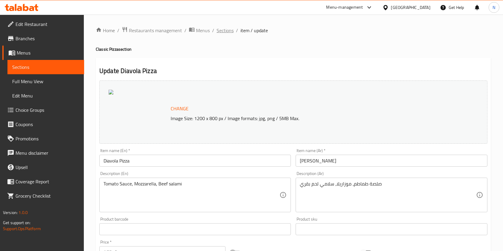
click at [224, 30] on span "Sections" at bounding box center [225, 30] width 17 height 7
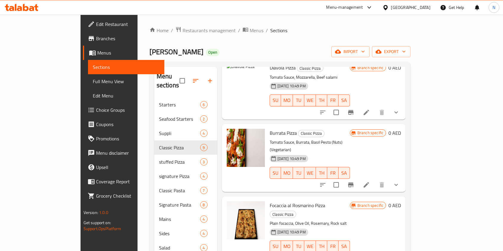
scroll to position [232, 0]
click at [369, 182] on icon at bounding box center [366, 184] width 5 height 5
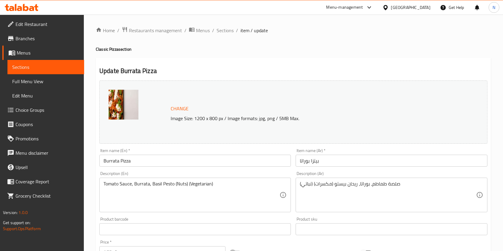
click at [181, 109] on span "Change" at bounding box center [180, 108] width 18 height 9
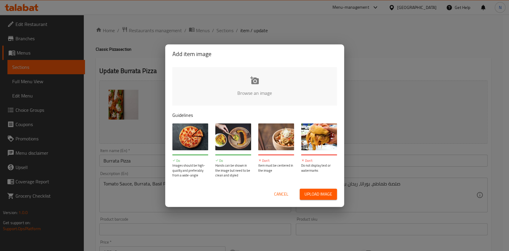
click at [252, 90] on input "file" at bounding box center [457, 95] width 568 height 56
click at [256, 86] on input "file" at bounding box center [457, 95] width 568 height 56
type input "C:\fakepath\BURRTAA PIZZA (1).jpg"
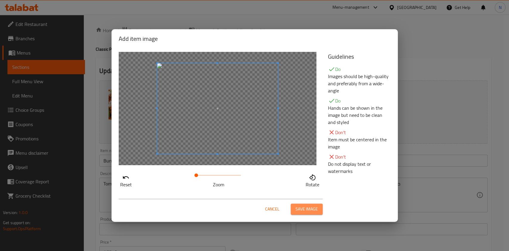
click at [313, 212] on span "Save image" at bounding box center [307, 209] width 22 height 7
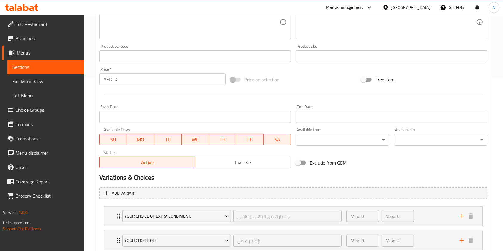
scroll to position [238, 0]
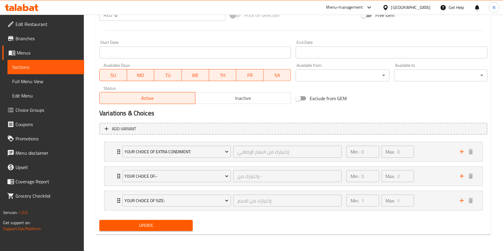
click at [150, 228] on span "Update" at bounding box center [146, 225] width 84 height 7
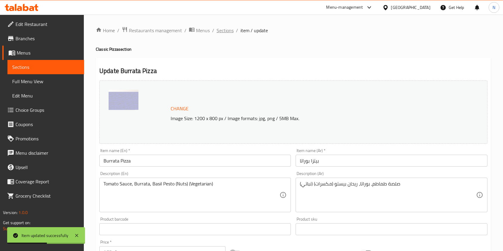
click at [221, 30] on span "Sections" at bounding box center [225, 30] width 17 height 7
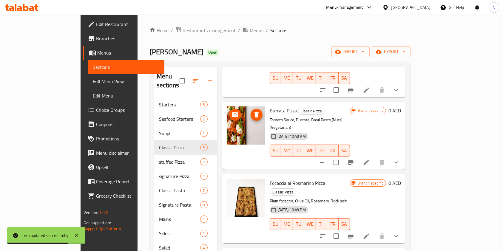
scroll to position [255, 0]
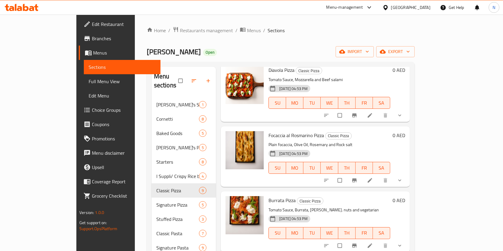
scroll to position [100, 0]
